Goal: Task Accomplishment & Management: Use online tool/utility

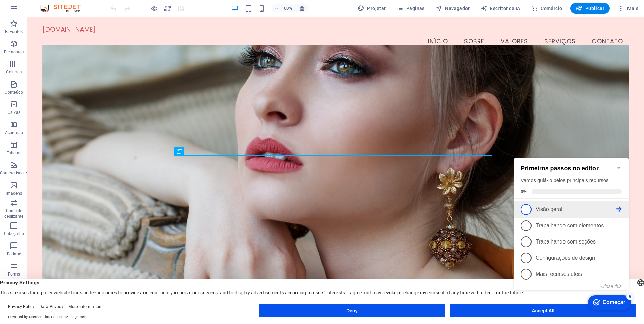
click at [525, 208] on span "1" at bounding box center [526, 209] width 11 height 11
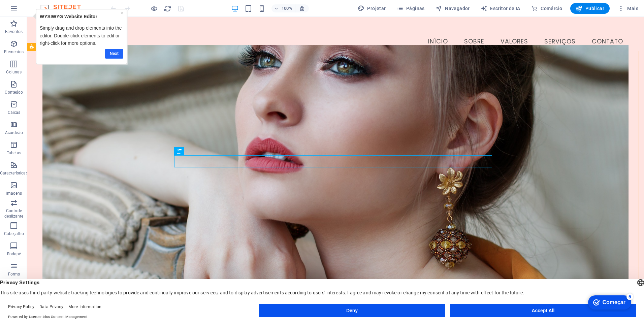
drag, startPoint x: 118, startPoint y: 50, endPoint x: 118, endPoint y: 54, distance: 4.4
click at [118, 53] on link "Next" at bounding box center [114, 54] width 18 height 10
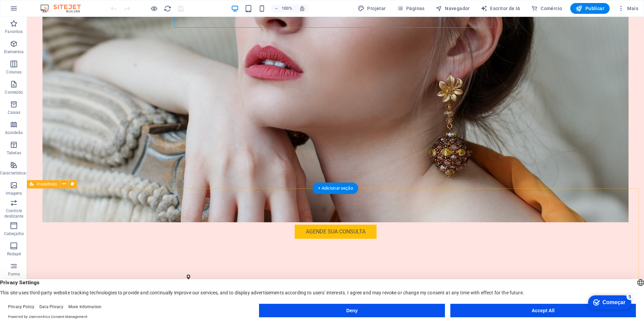
scroll to position [168, 0]
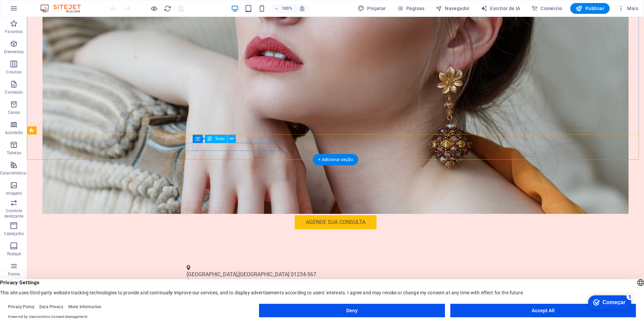
click at [241, 271] on span "São Paulo" at bounding box center [263, 274] width 51 height 6
click at [252, 271] on span "São Paulo" at bounding box center [263, 274] width 51 height 6
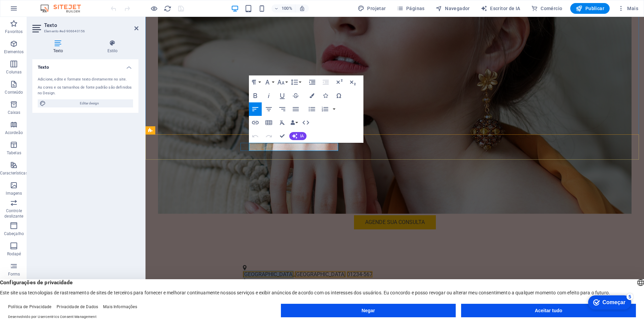
click at [283, 271] on span "Rua das Flores" at bounding box center [268, 274] width 51 height 6
click at [283, 256] on div "Rua das Flores , São Paulo 01234-567 (11) 1234-5678 contato@mairahairsystem.com…" at bounding box center [395, 284] width 498 height 56
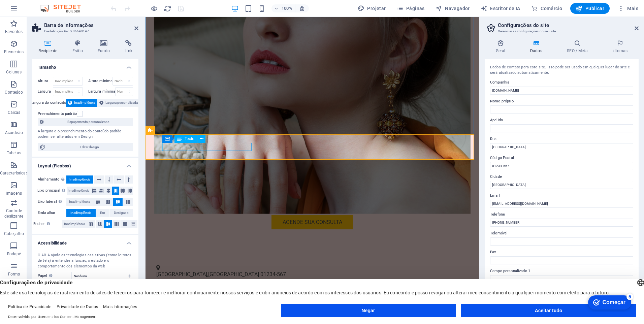
click at [186, 271] on span "Rua das Flores" at bounding box center [181, 274] width 51 height 6
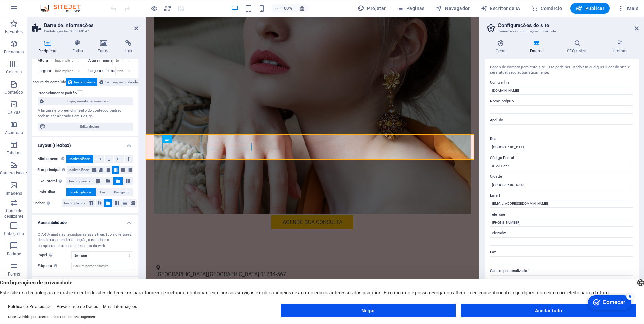
scroll to position [0, 0]
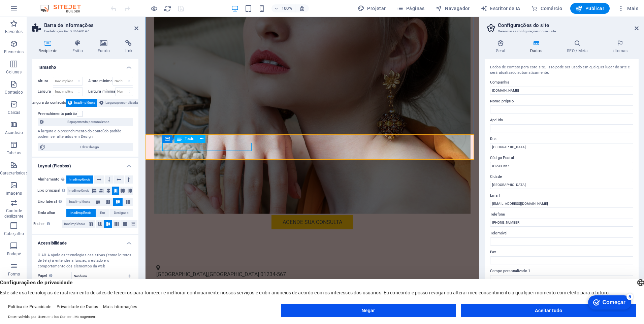
click at [188, 271] on span "Rua das Flores" at bounding box center [181, 274] width 51 height 6
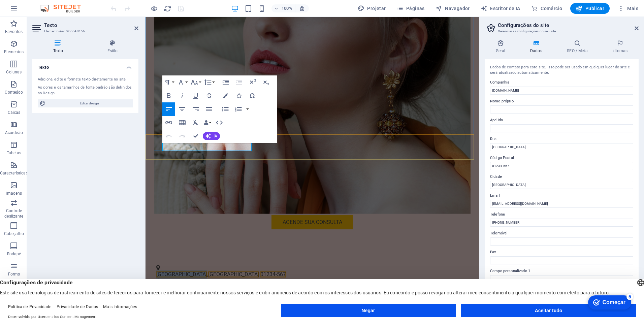
click at [190, 271] on span "Rua das Flores" at bounding box center [181, 274] width 51 height 6
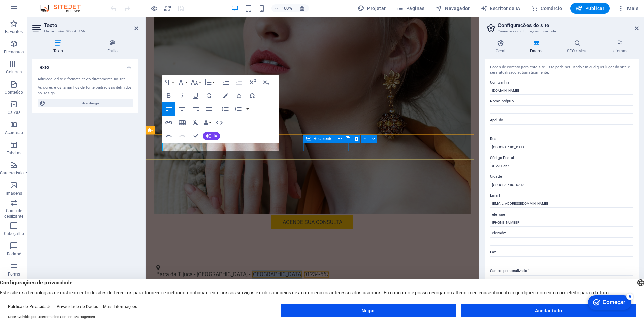
click at [252, 271] on span "São Paulo" at bounding box center [277, 274] width 51 height 6
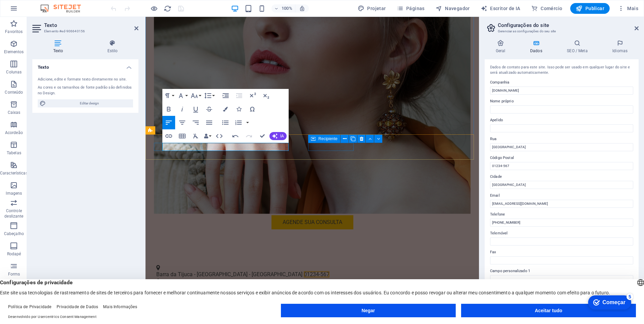
click at [304, 271] on span "01234-567" at bounding box center [317, 274] width 26 height 6
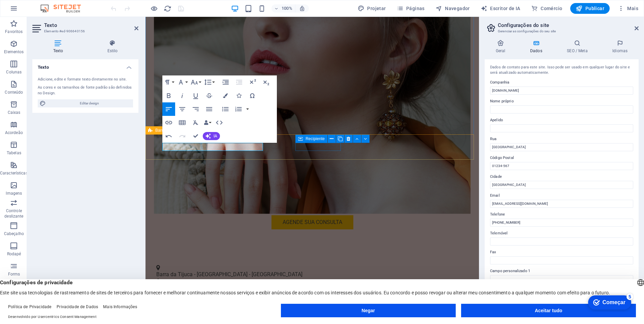
click at [284, 256] on div "Barra da Tijuca - Ipanema - Rio de Janeiro (11) 1234-5678 contato@mairahairsyst…" at bounding box center [312, 284] width 333 height 56
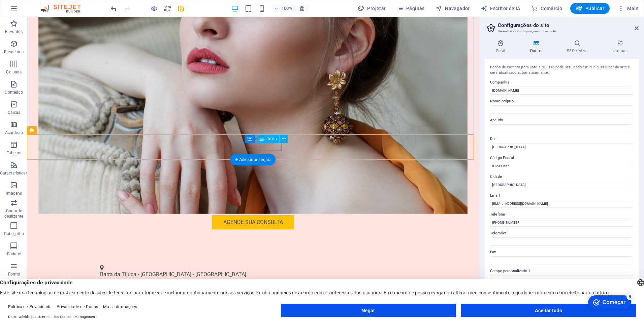
click at [144, 285] on span "(11) 1234-5678" at bounding box center [122, 288] width 44 height 6
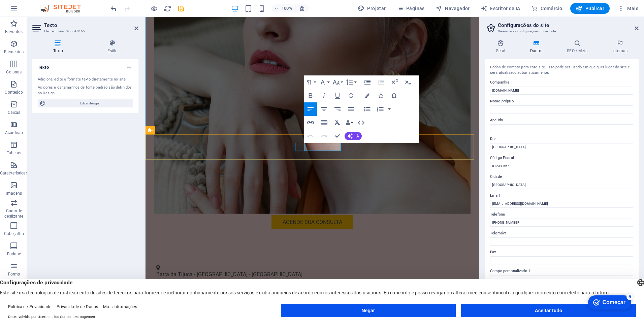
click at [200, 285] on span "(11) 1234-5678" at bounding box center [178, 288] width 44 height 6
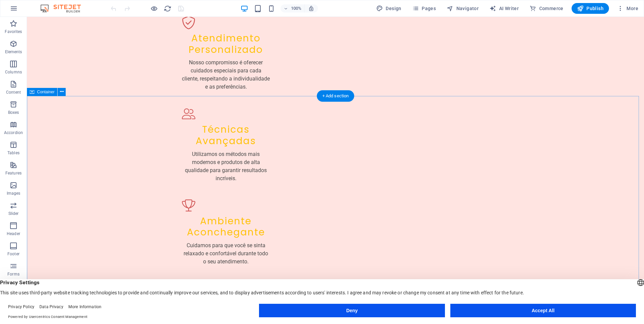
scroll to position [842, 0]
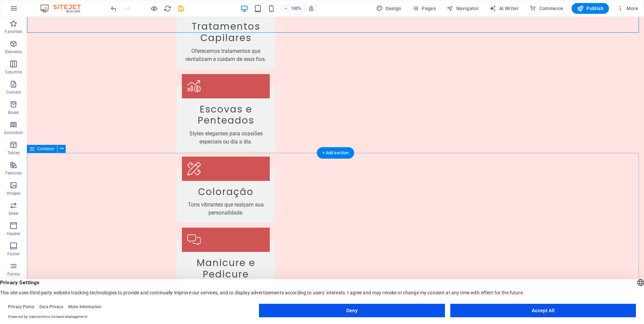
scroll to position [1280, 0]
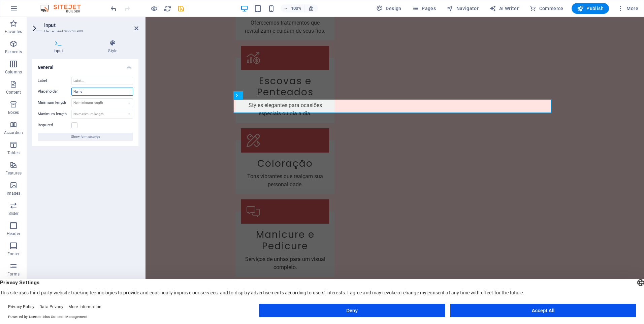
click at [79, 91] on input "Name" at bounding box center [102, 92] width 62 height 8
type input "Nome"
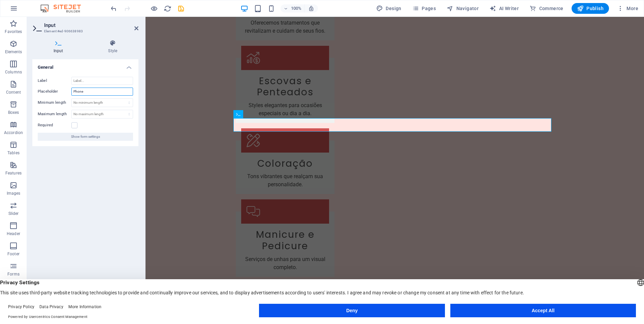
click at [90, 93] on input "Phone" at bounding box center [102, 92] width 62 height 8
type input "Telefone"
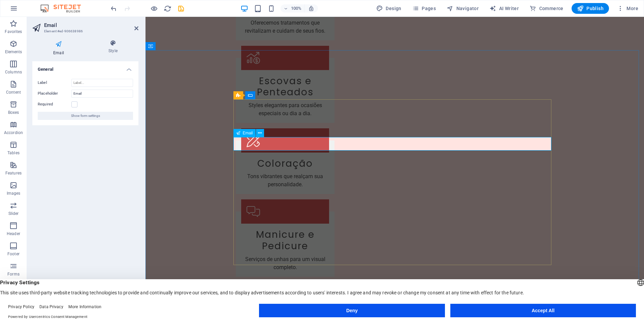
drag, startPoint x: 241, startPoint y: 143, endPoint x: 241, endPoint y: 151, distance: 7.7
click at [74, 92] on input "Email" at bounding box center [102, 94] width 62 height 8
type input "E-mail"
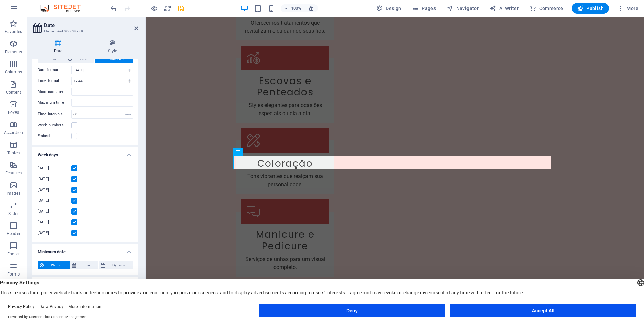
scroll to position [0, 0]
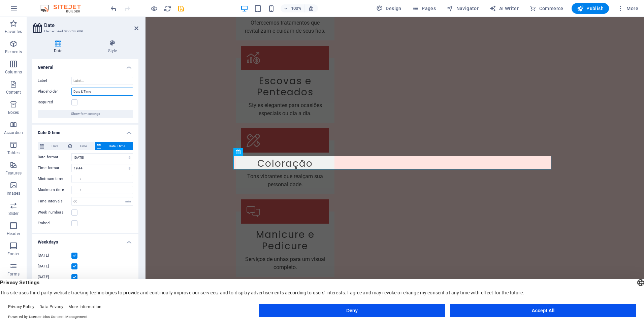
click at [96, 90] on input "Date & Time" at bounding box center [102, 92] width 62 height 8
click at [137, 29] on icon at bounding box center [136, 28] width 4 height 5
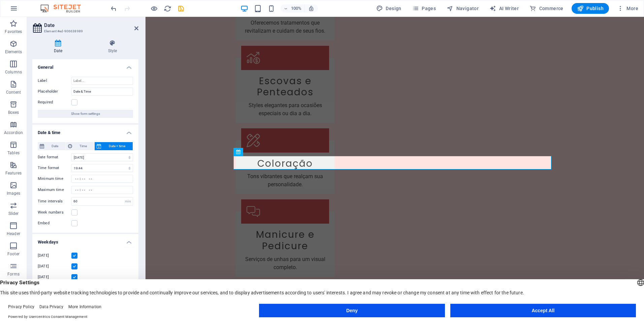
click at [129, 66] on h4 "General" at bounding box center [85, 65] width 106 height 12
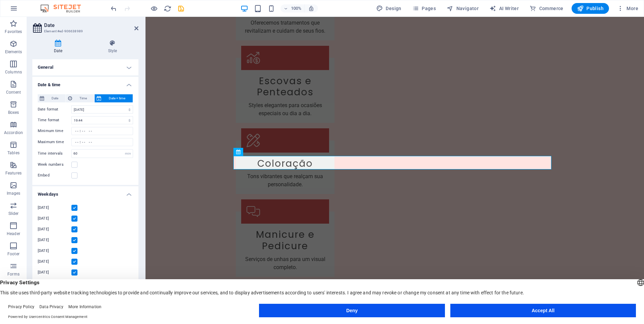
click at [125, 84] on h4 "Date & time" at bounding box center [85, 83] width 106 height 12
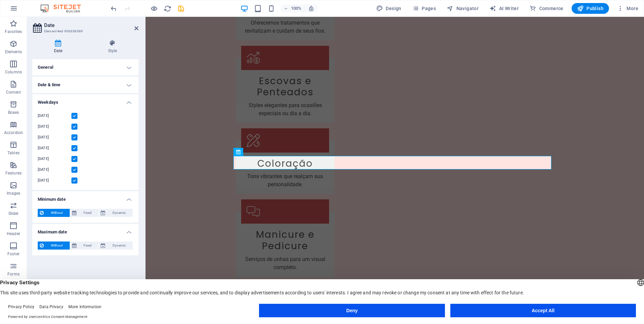
click at [128, 101] on h4 "Weekdays" at bounding box center [85, 100] width 106 height 12
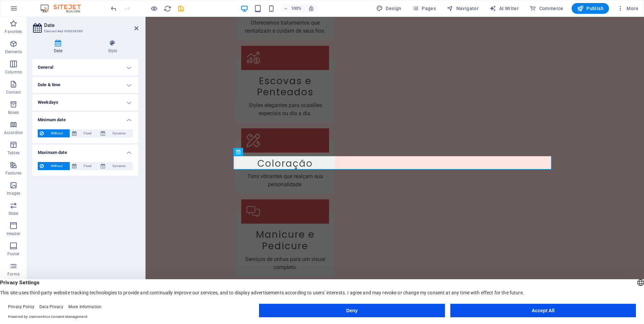
click at [128, 121] on h4 "Minimum date" at bounding box center [85, 118] width 106 height 12
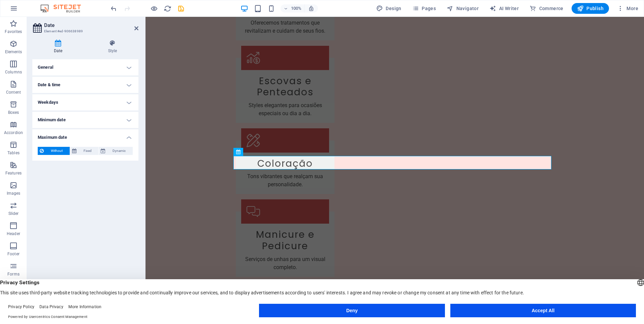
click at [131, 138] on h4 "Maximum date" at bounding box center [85, 135] width 106 height 12
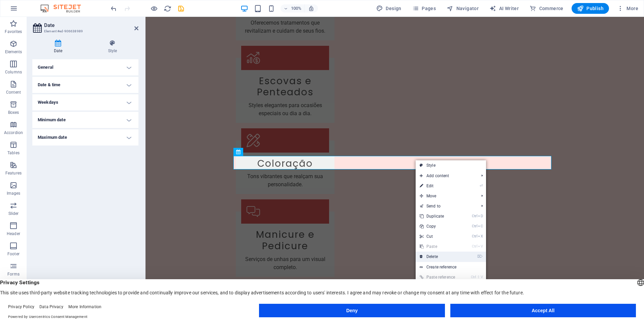
click at [442, 256] on link "⌦ Delete" at bounding box center [438, 257] width 45 height 10
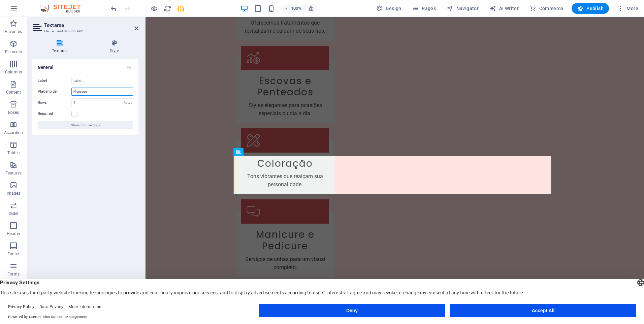
click at [94, 92] on input "Message" at bounding box center [102, 92] width 62 height 8
click at [78, 91] on input "Message" at bounding box center [102, 92] width 62 height 8
type input "Mensagem"
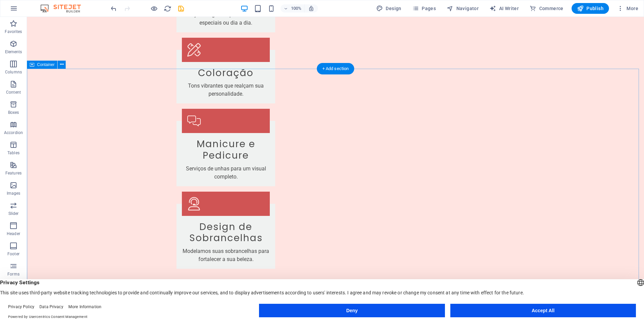
scroll to position [1391, 0]
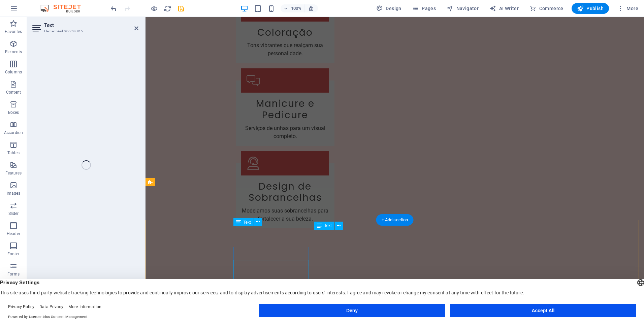
scroll to position [1367, 0]
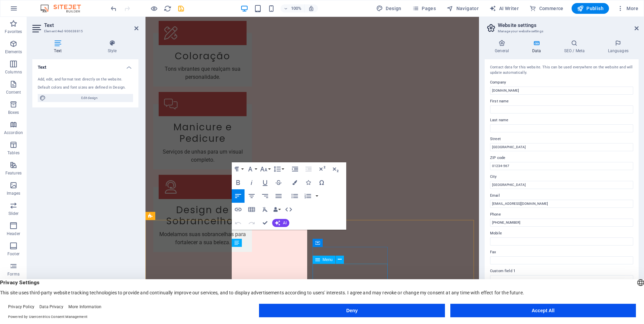
scroll to position [1334, 0]
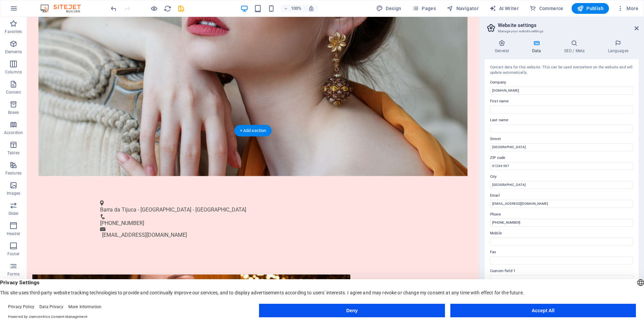
scroll to position [236, 0]
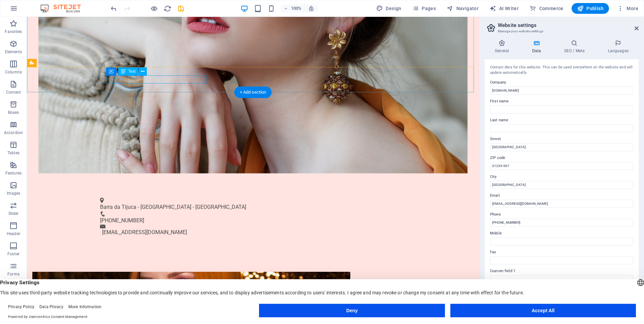
click at [114, 203] on div "Barra da Tijuca - [GEOGRAPHIC_DATA] - [GEOGRAPHIC_DATA]" at bounding box center [250, 207] width 301 height 8
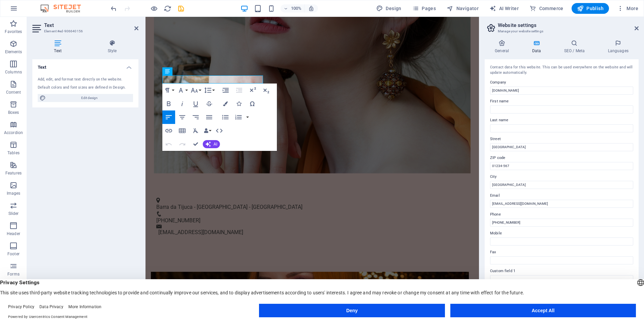
click at [128, 207] on div "Text Add, edit, and format text directly on the website. Default colors and fon…" at bounding box center [85, 183] width 106 height 249
click at [176, 203] on p "Barra da Tijuca - [GEOGRAPHIC_DATA] - [GEOGRAPHIC_DATA]" at bounding box center [309, 207] width 307 height 8
copy p "Barra da Tijuca - [GEOGRAPHIC_DATA] - [GEOGRAPHIC_DATA]"
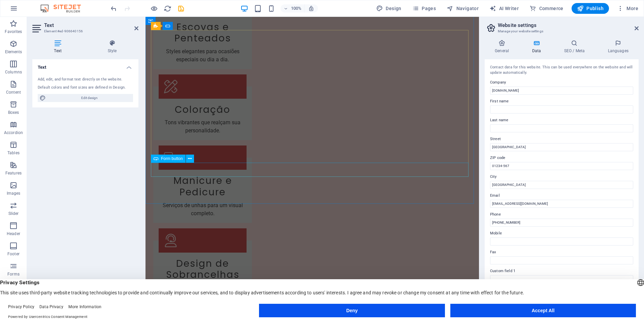
scroll to position [1334, 0]
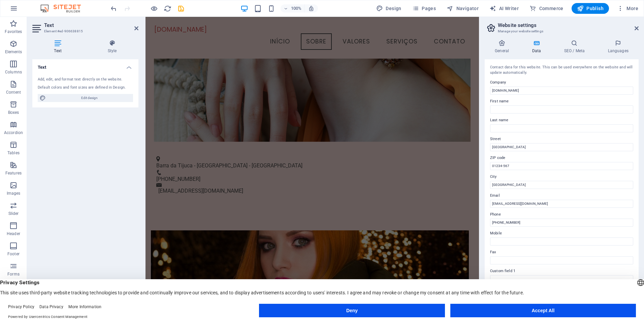
scroll to position [202, 0]
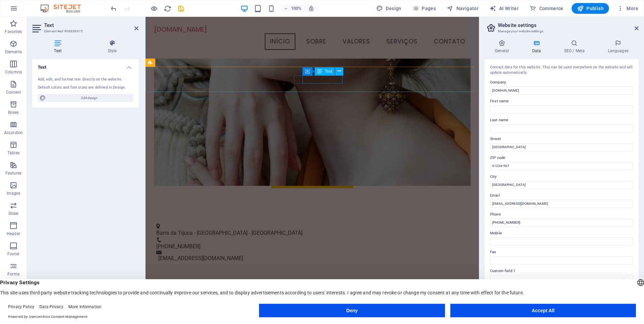
click at [321, 243] on div "[PHONE_NUMBER]" at bounding box center [309, 247] width 307 height 8
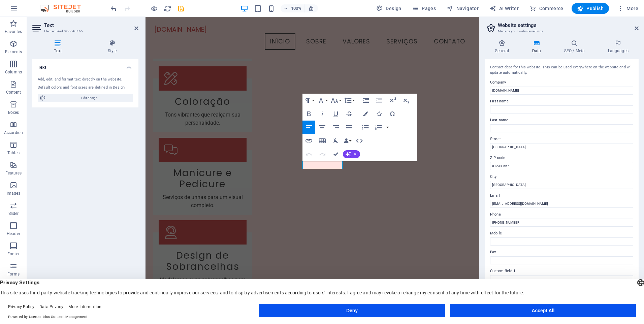
scroll to position [150, 0]
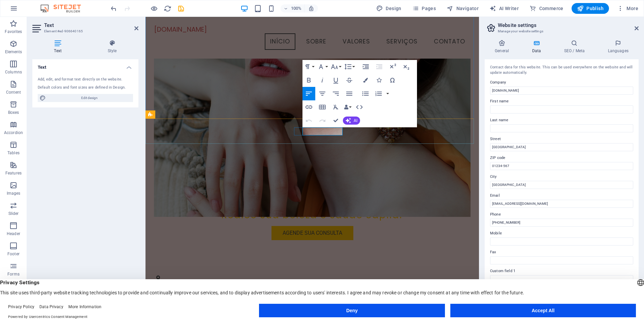
click at [328, 294] on p "[PHONE_NUMBER]" at bounding box center [309, 298] width 307 height 8
click at [327, 294] on p "[PHONE_NUMBER]" at bounding box center [309, 298] width 307 height 8
click at [328, 294] on p "[PHONE_NUMBER]" at bounding box center [309, 298] width 307 height 8
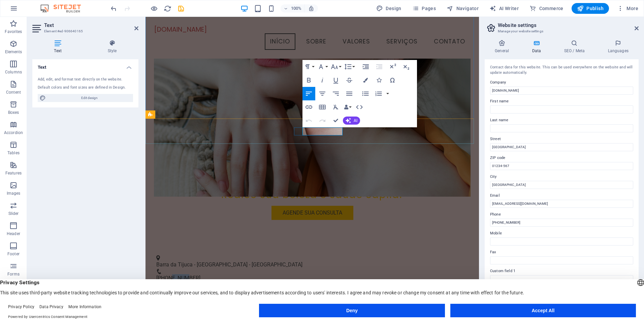
copy p "[PHONE_NUMBER]"
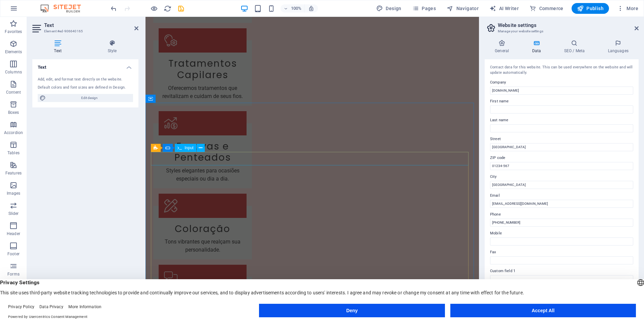
scroll to position [1334, 0]
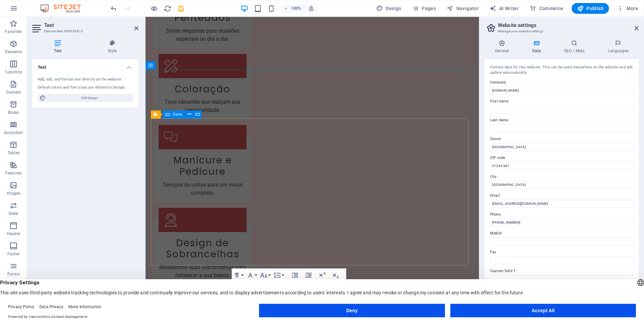
click at [267, 251] on div "mairahairsystem.com.br Menu Início Sobre Valores Serviços Contato Bem-vindo ao …" at bounding box center [312, 244] width 333 height 3123
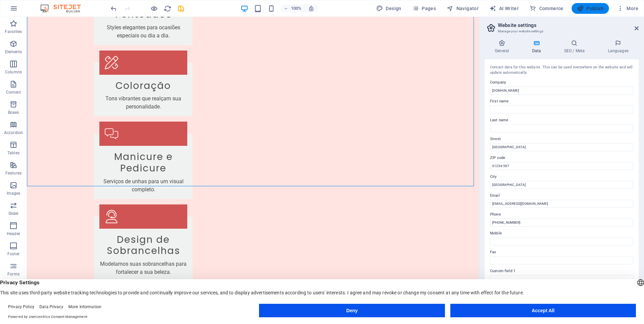
click at [592, 8] on font "Publish" at bounding box center [594, 8] width 17 height 5
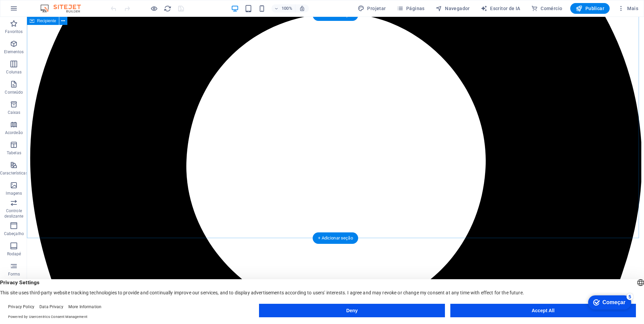
scroll to position [1391, 0]
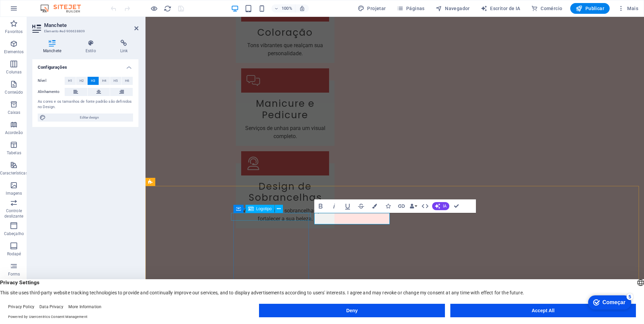
scroll to position [1367, 0]
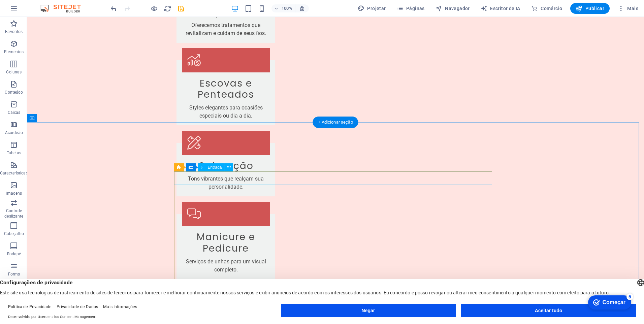
scroll to position [1391, 0]
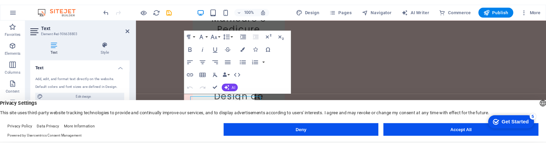
scroll to position [1328, 0]
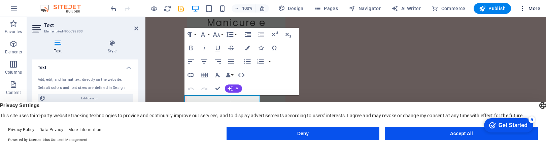
click at [526, 10] on icon "button" at bounding box center [522, 8] width 7 height 7
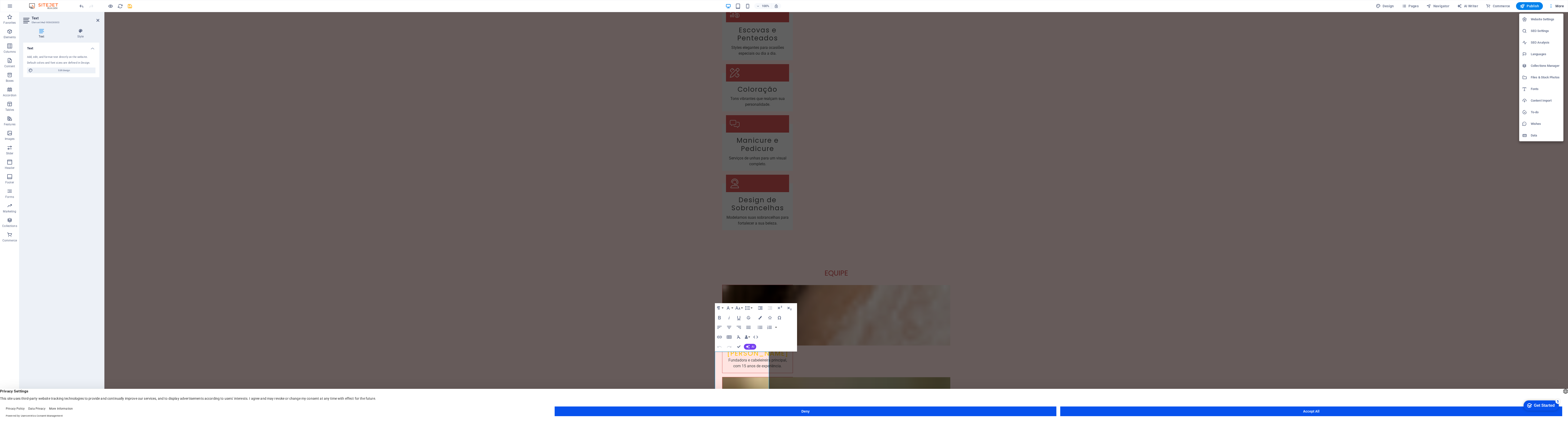
scroll to position [1185, 0]
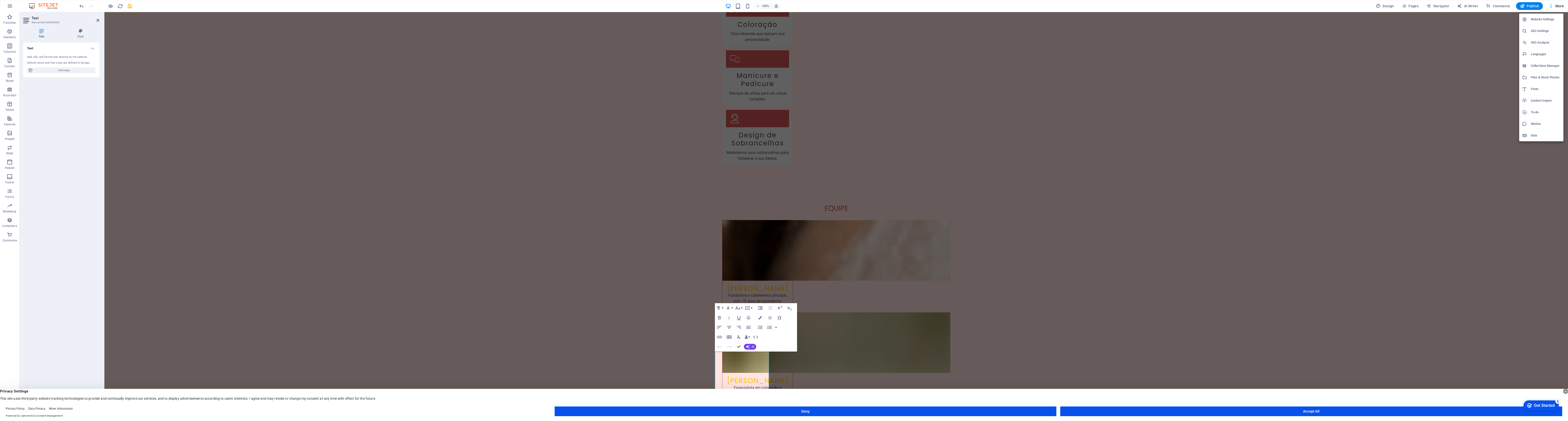
click at [462, 233] on div at bounding box center [784, 210] width 1568 height 421
click at [462, 233] on div "Website Settings SEO Settings SEO Analysis Languages Collections Manager Files …" at bounding box center [784, 212] width 1568 height 418
drag, startPoint x: 838, startPoint y: 374, endPoint x: 729, endPoint y: 379, distance: 109.1
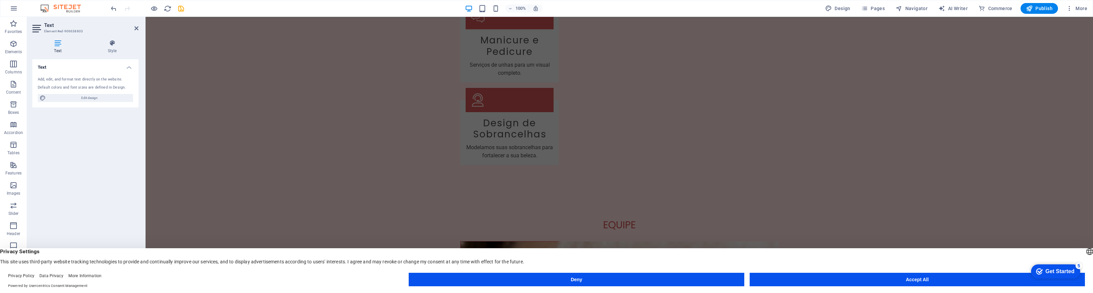
scroll to position [1464, 0]
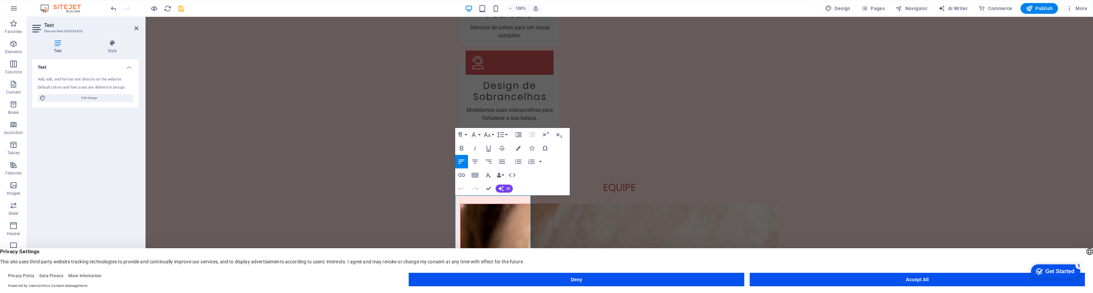
drag, startPoint x: 2265, startPoint y: 20, endPoint x: 494, endPoint y: 237, distance: 1783.6
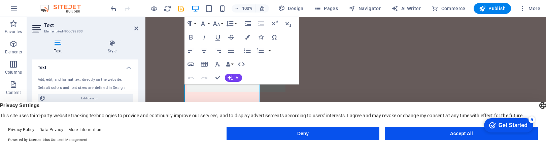
scroll to position [1374, 0]
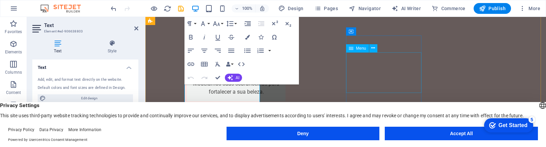
drag, startPoint x: 1217, startPoint y: 18, endPoint x: 399, endPoint y: 76, distance: 819.2
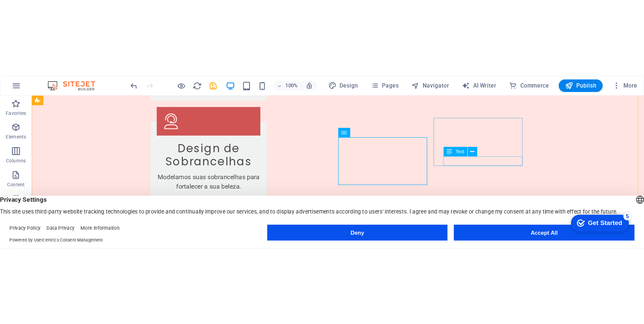
scroll to position [1398, 0]
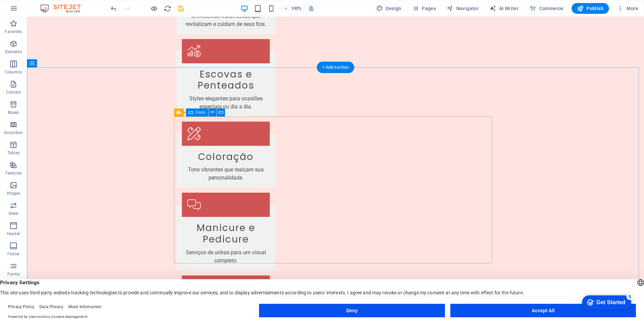
scroll to position [1391, 0]
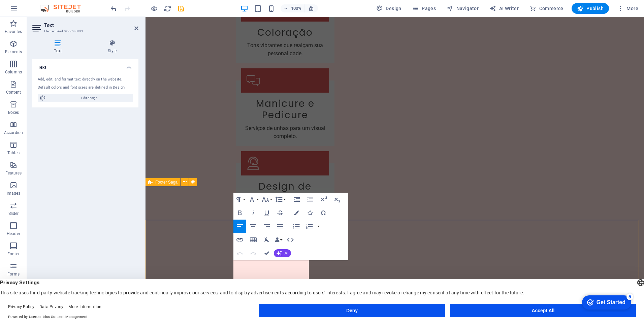
scroll to position [1367, 0]
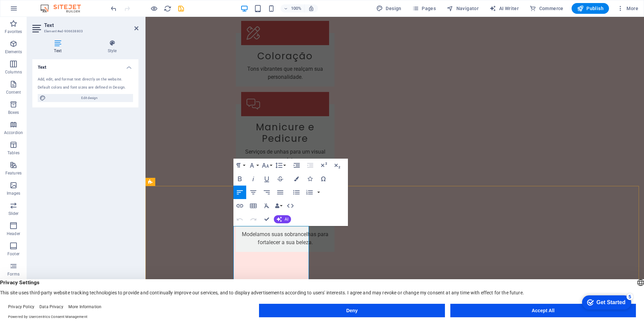
drag, startPoint x: 249, startPoint y: 260, endPoint x: 306, endPoint y: 282, distance: 61.3
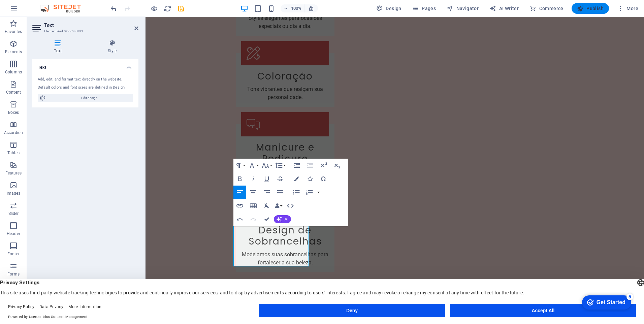
click at [594, 8] on span "Publish" at bounding box center [590, 8] width 27 height 7
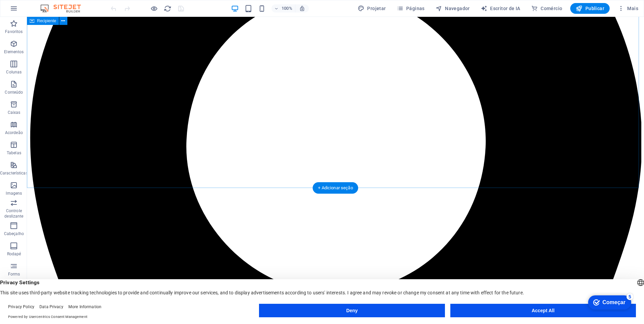
scroll to position [1391, 0]
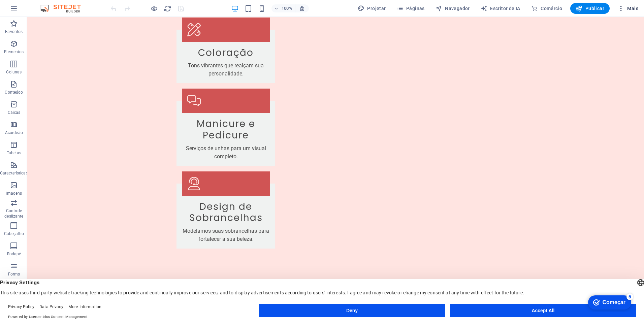
click at [622, 10] on icon "button" at bounding box center [621, 8] width 7 height 7
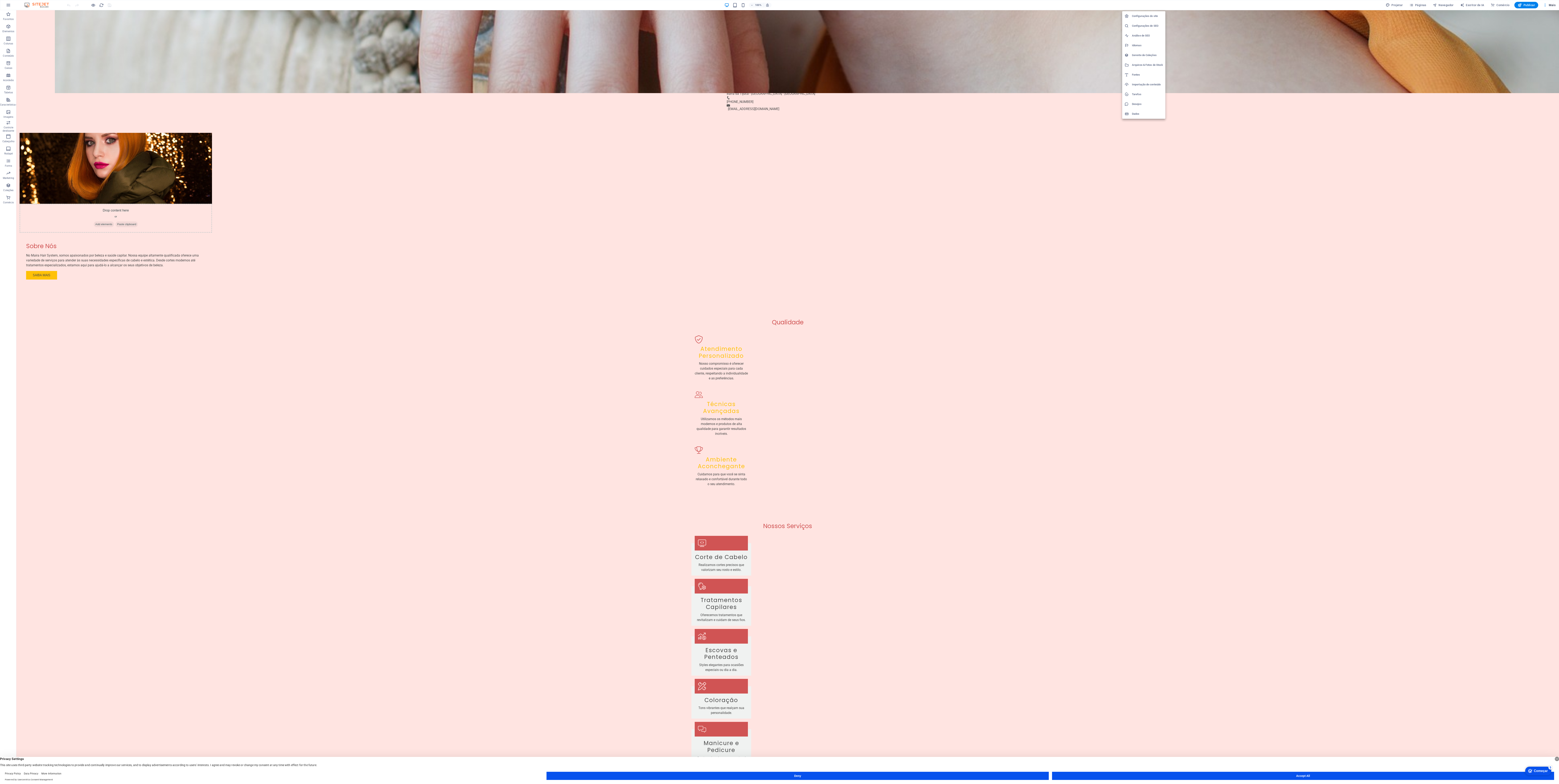
scroll to position [710, 0]
drag, startPoint x: 1552, startPoint y: 349, endPoint x: 1550, endPoint y: 667, distance: 318.0
click at [390, 196] on div at bounding box center [780, 392] width 1559 height 784
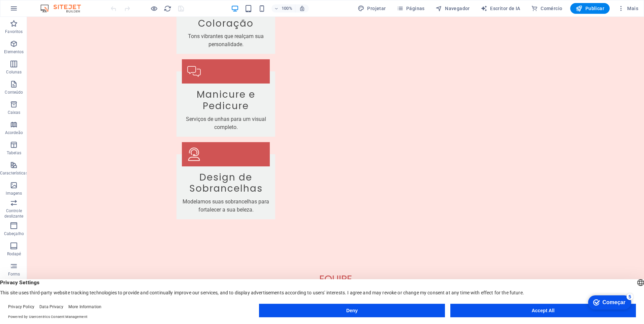
scroll to position [1391, 0]
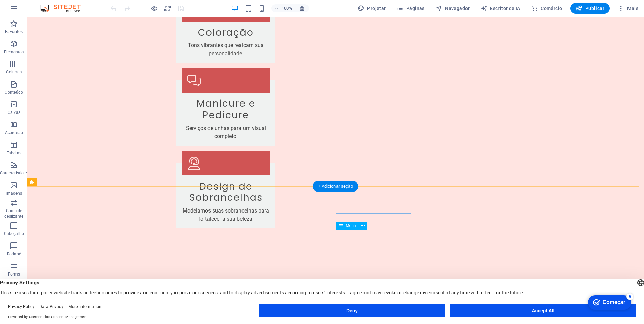
drag, startPoint x: 2546, startPoint y: 20, endPoint x: 343, endPoint y: 268, distance: 2217.5
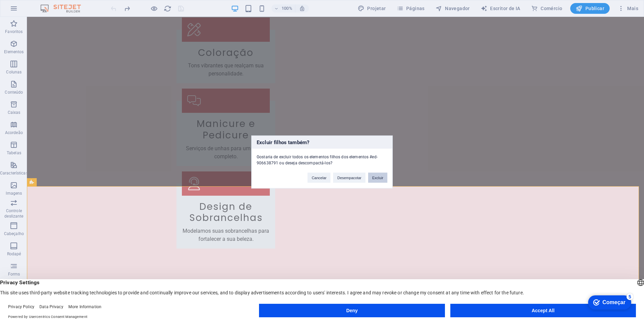
click at [380, 180] on button "Excluir" at bounding box center [377, 178] width 19 height 10
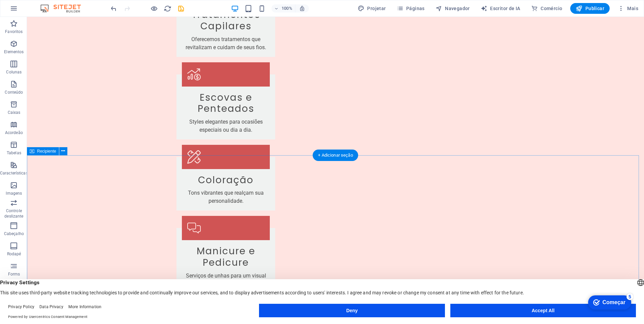
scroll to position [1264, 0]
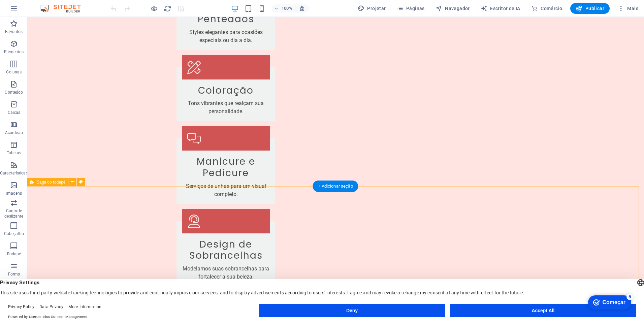
scroll to position [1391, 0]
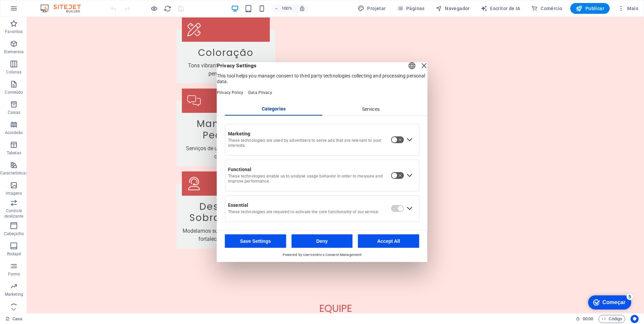
click at [408, 212] on div "Expand Essential" at bounding box center [409, 208] width 11 height 11
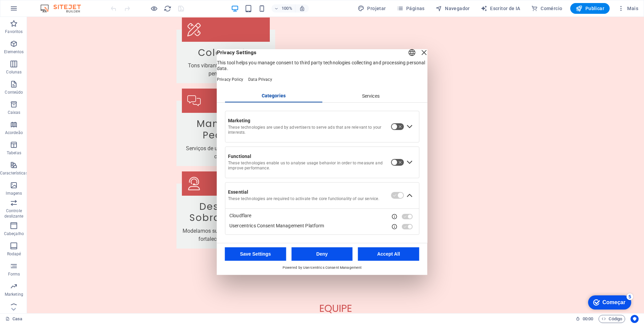
drag, startPoint x: 350, startPoint y: 49, endPoint x: 310, endPoint y: 66, distance: 43.1
click at [310, 66] on header "English Deutsch Privacy Settings This tool helps you manage consent to third pa…" at bounding box center [322, 69] width 211 height 41
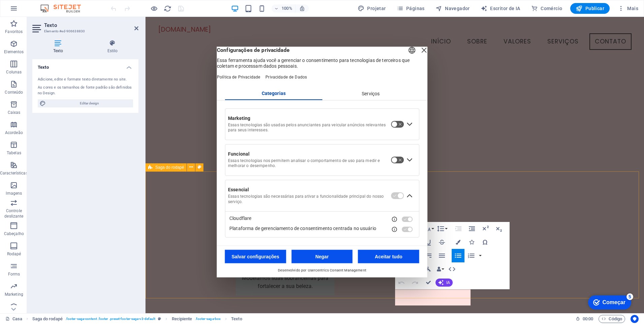
scroll to position [1367, 0]
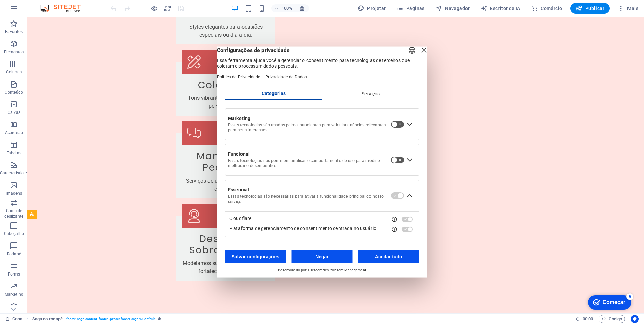
scroll to position [1366, 0]
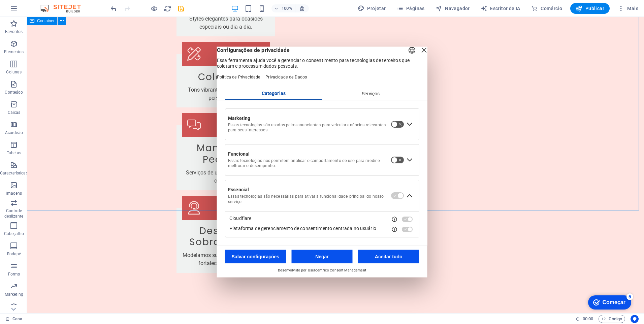
drag, startPoint x: 416, startPoint y: 53, endPoint x: 389, endPoint y: 36, distance: 31.5
click at [419, 53] on div "Fechar camada" at bounding box center [423, 49] width 9 height 9
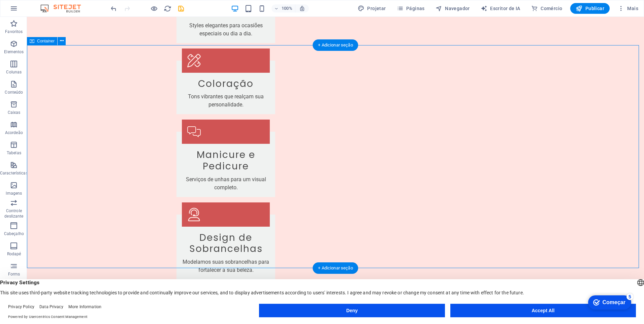
scroll to position [1375, 0]
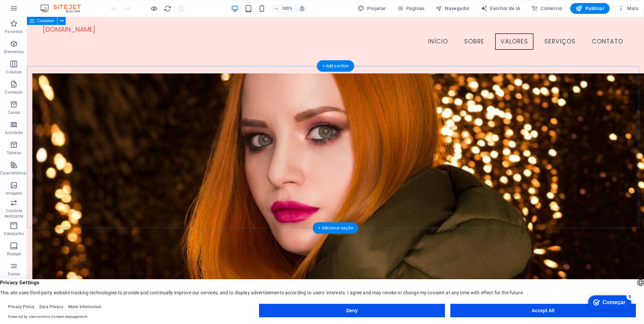
scroll to position [396, 0]
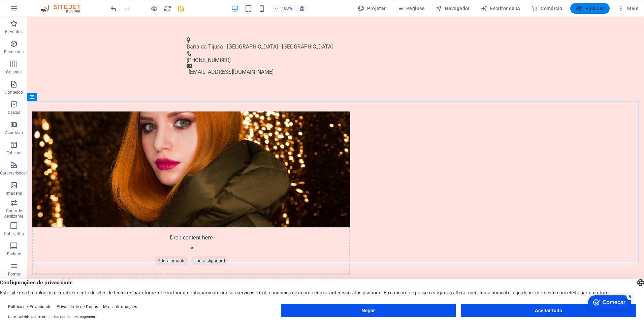
click at [595, 11] on font "Publicar" at bounding box center [594, 8] width 19 height 5
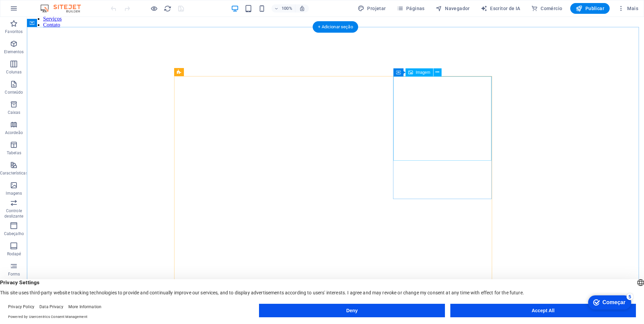
scroll to position [909, 0]
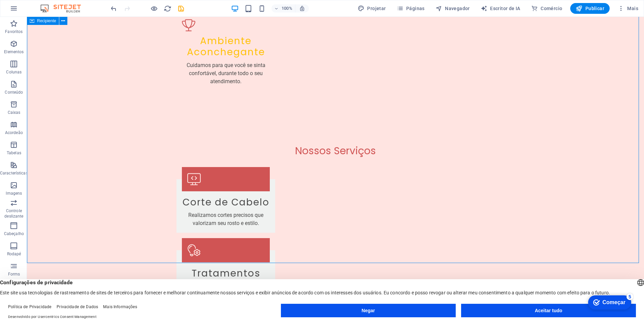
scroll to position [1010, 0]
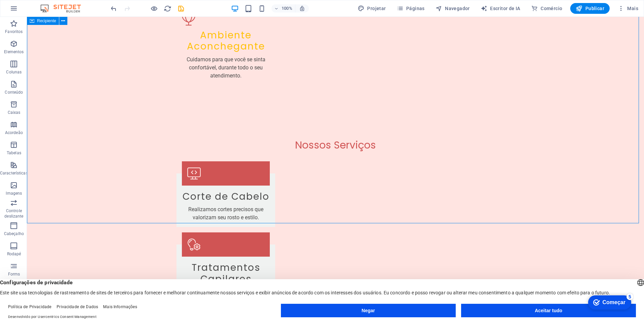
scroll to position [1009, 0]
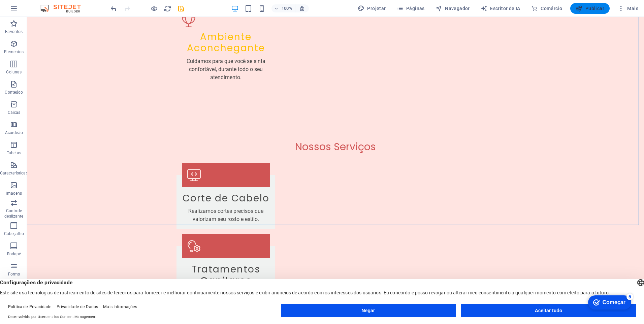
click at [588, 11] on span "Publicar" at bounding box center [590, 8] width 29 height 7
